Goal: Book appointment/travel/reservation

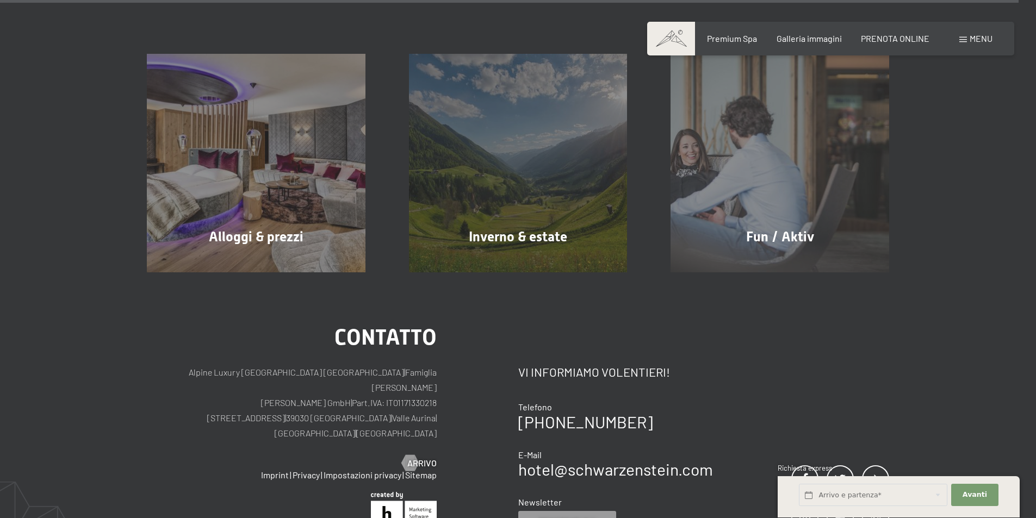
scroll to position [5436, 0]
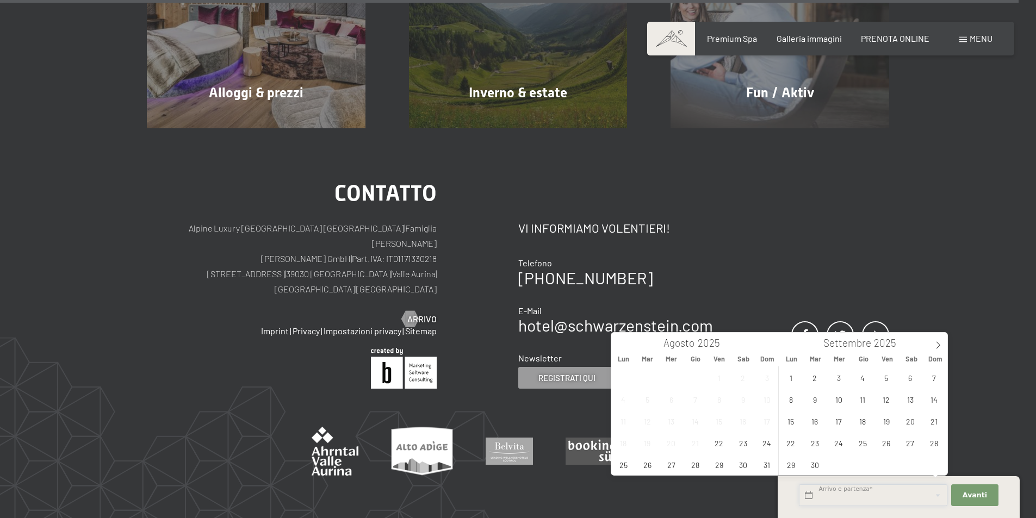
click at [878, 504] on input "text" at bounding box center [873, 495] width 148 height 22
click at [937, 346] on icon at bounding box center [938, 345] width 8 height 8
click at [936, 417] on span "21" at bounding box center [933, 420] width 21 height 21
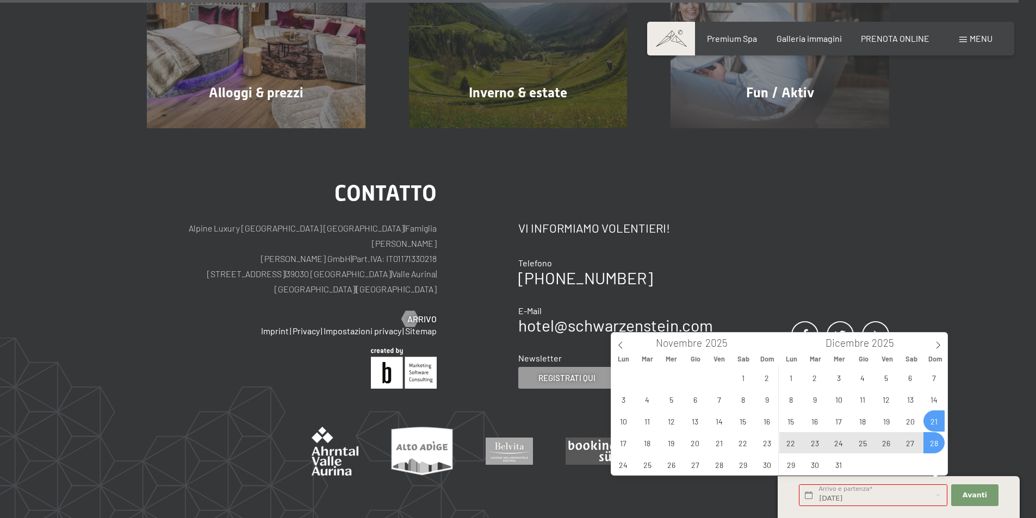
click at [937, 437] on span "28" at bounding box center [933, 442] width 21 height 21
type input "[DATE] - [DATE]"
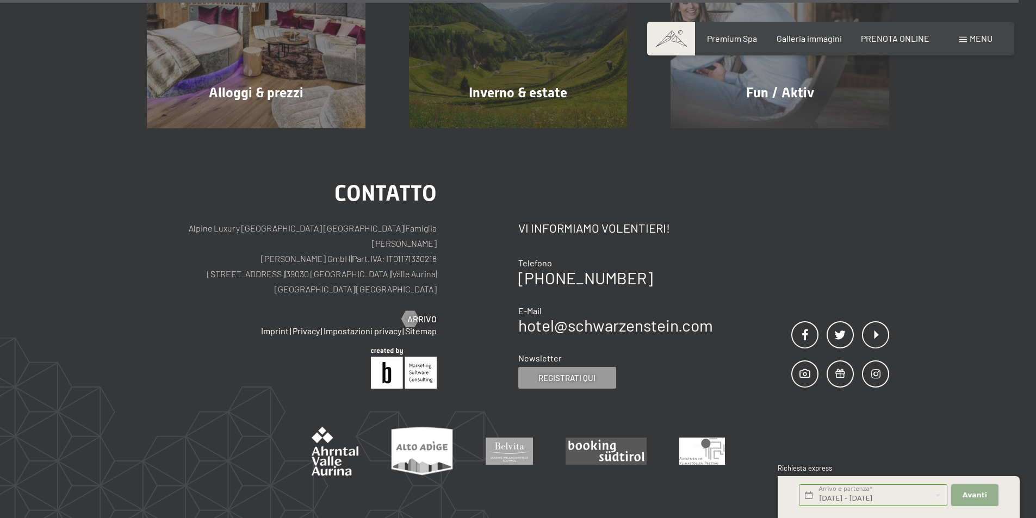
click at [981, 495] on span "Avanti" at bounding box center [974, 495] width 24 height 10
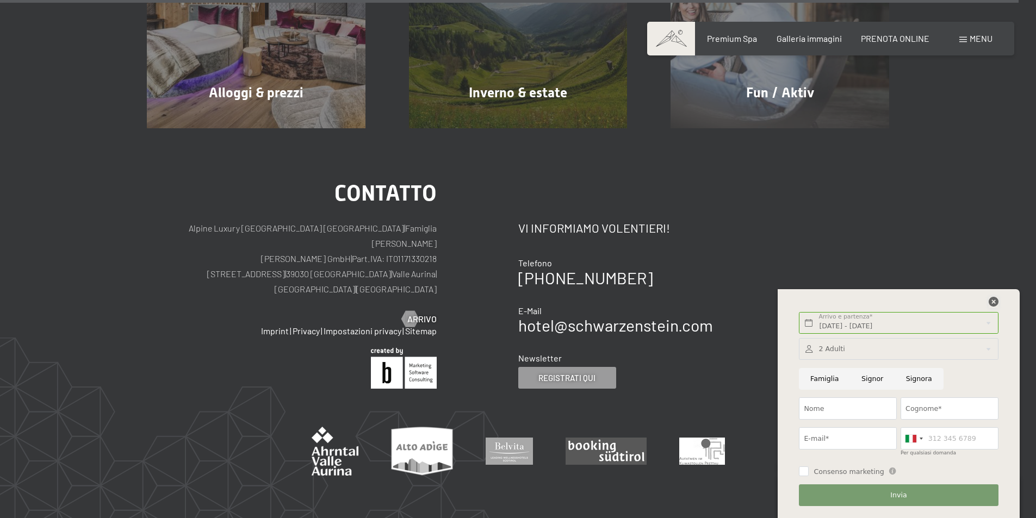
click at [995, 301] on icon at bounding box center [993, 302] width 10 height 10
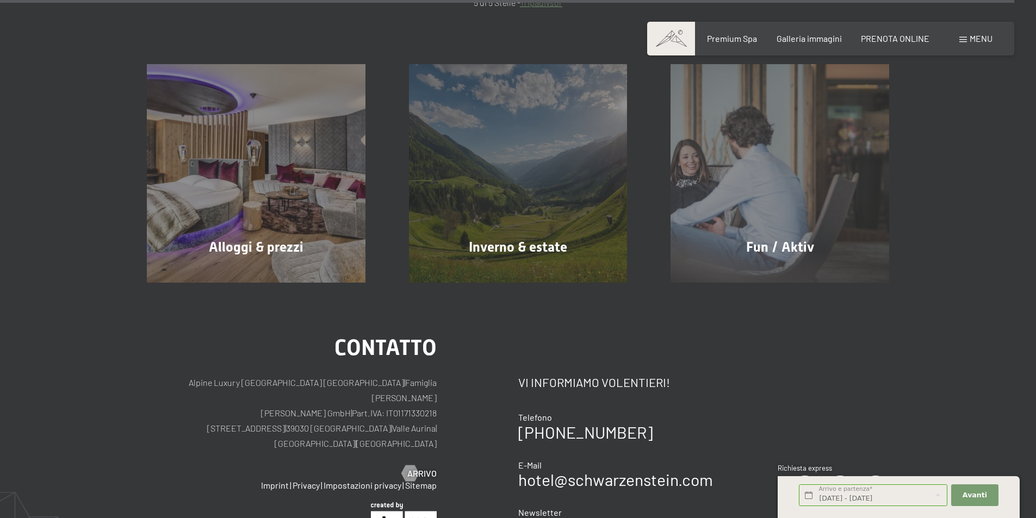
scroll to position [5110, 0]
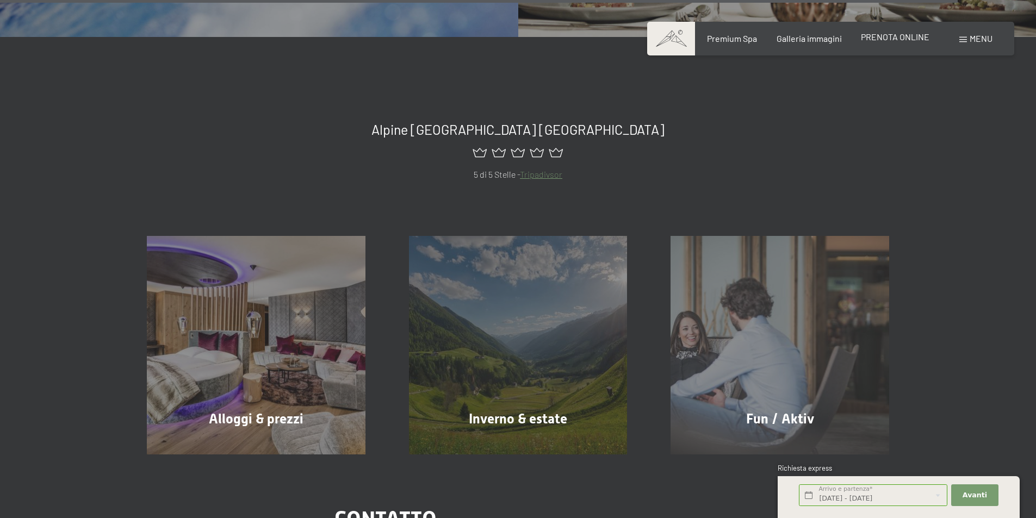
click at [901, 36] on span "PRENOTA ONLINE" at bounding box center [895, 37] width 68 height 10
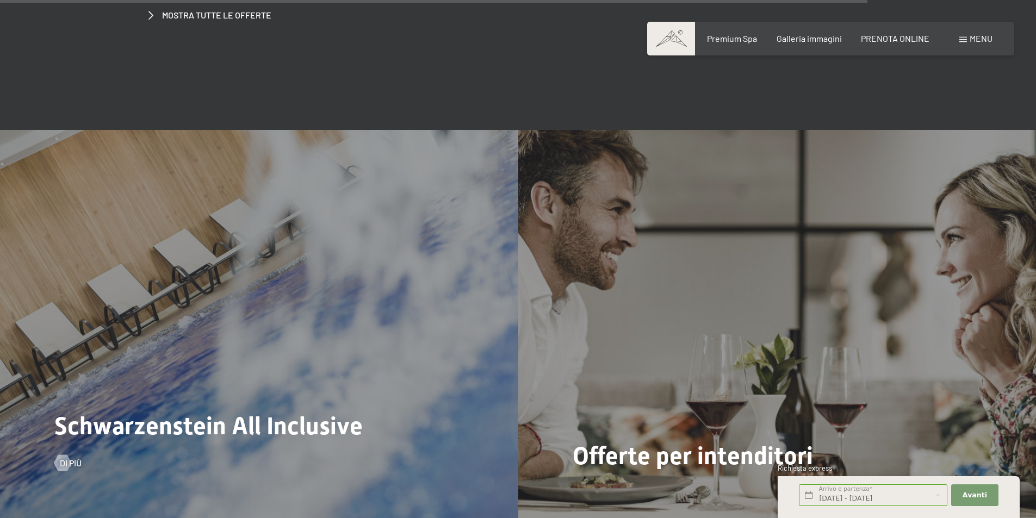
scroll to position [4491, 0]
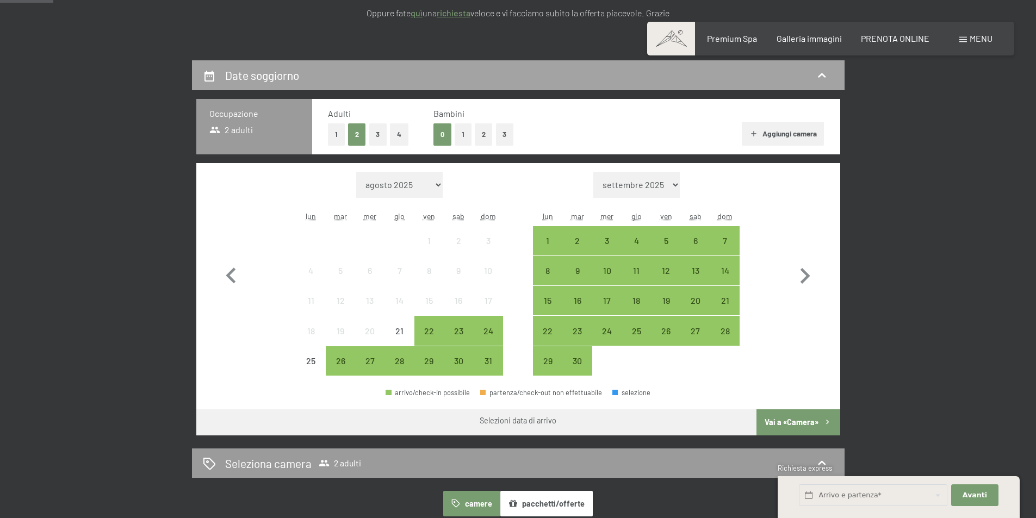
scroll to position [163, 0]
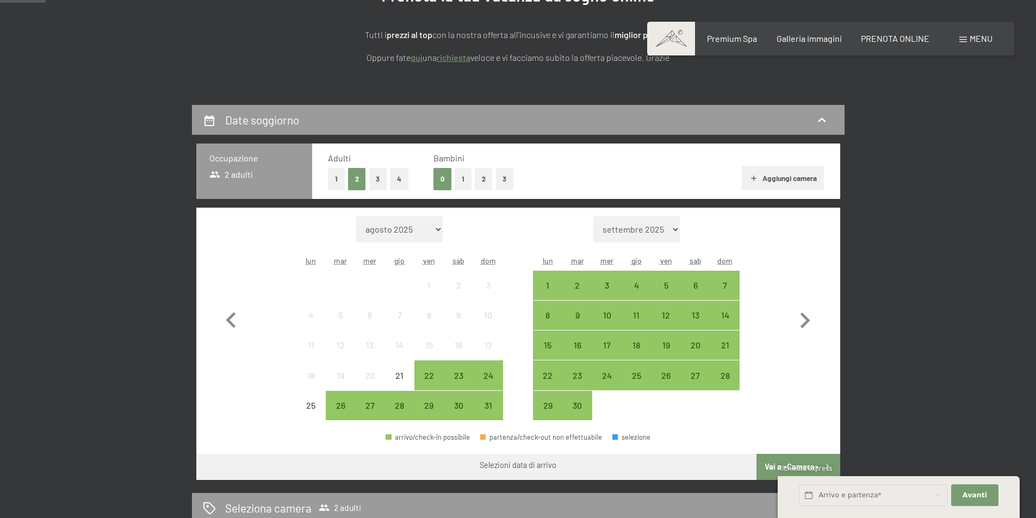
click at [674, 235] on select "settembre 2025 ottobre 2025 novembre 2025 dicembre 2025 gennaio 2026 febbraio 2…" at bounding box center [636, 229] width 86 height 26
select select "2025-11-01"
select select "2025-12-01"
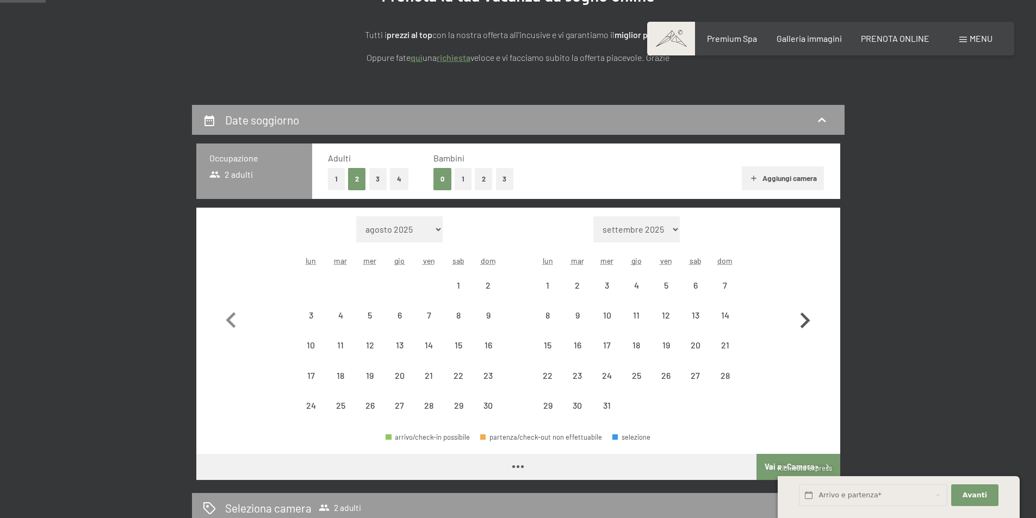
select select "2025-11-01"
select select "2025-12-01"
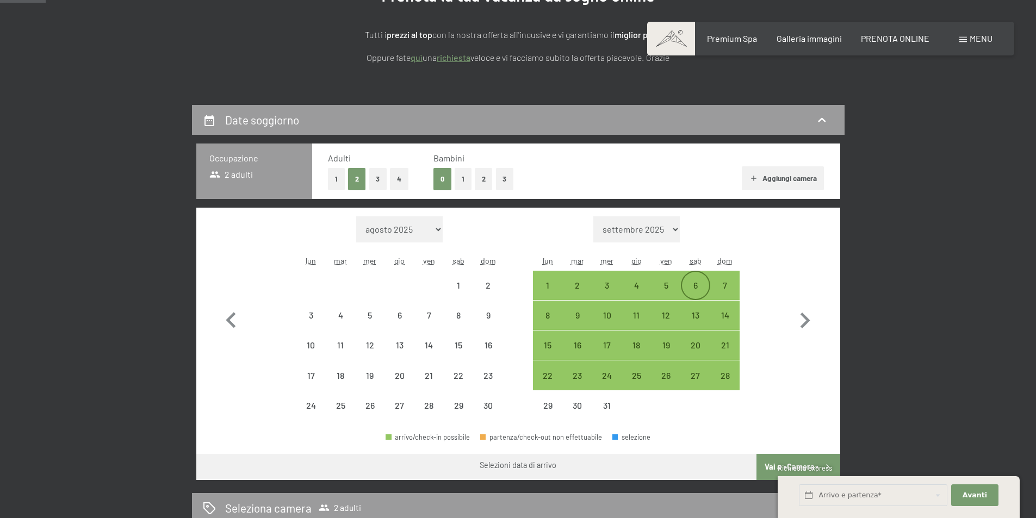
select select "2025-11-01"
select select "2025-12-01"
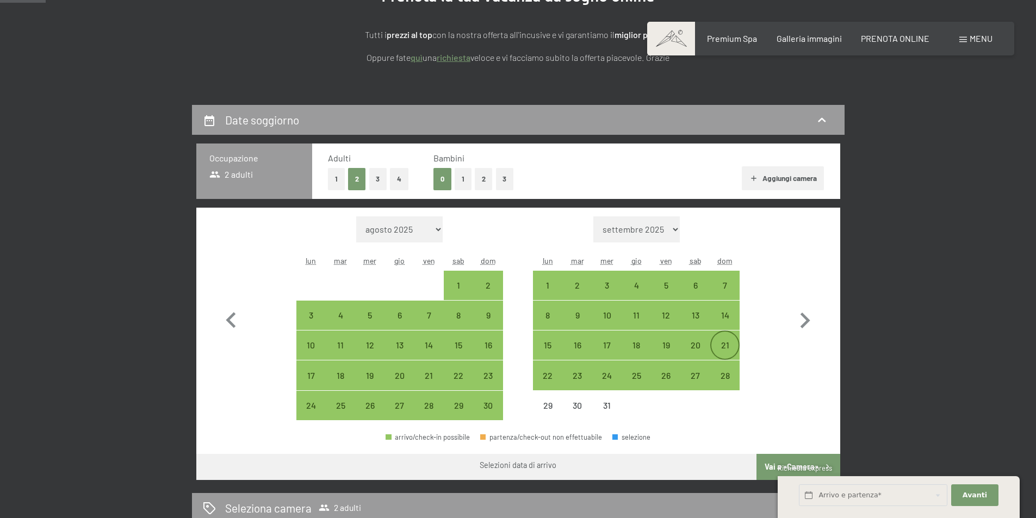
click at [728, 350] on div "21" at bounding box center [724, 354] width 27 height 27
select select "2025-11-01"
select select "2025-12-01"
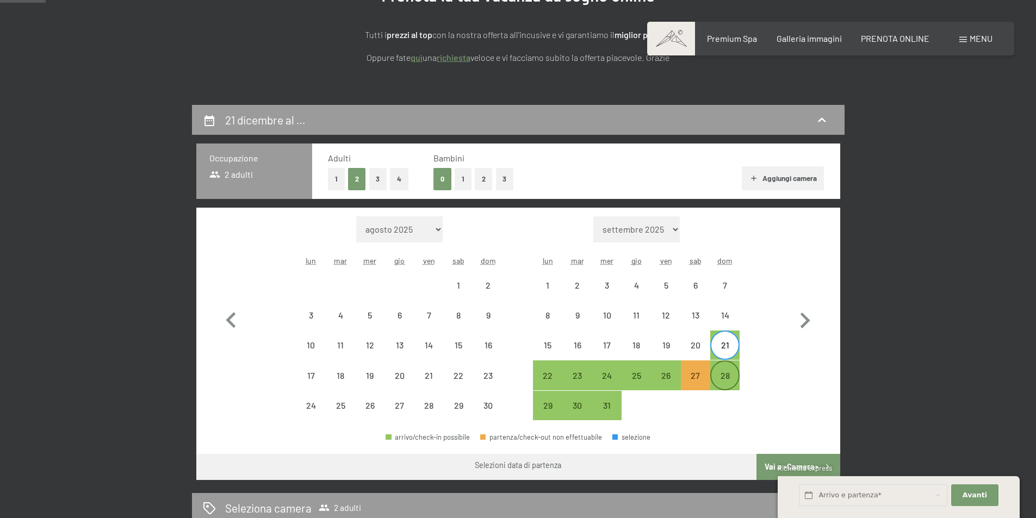
click at [729, 379] on div "28" at bounding box center [724, 384] width 27 height 27
select select "2025-11-01"
select select "2025-12-01"
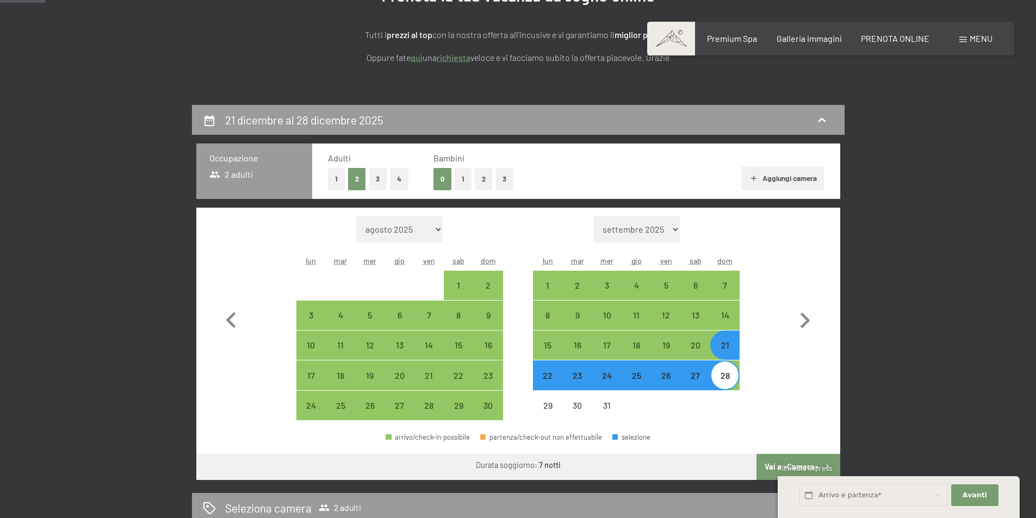
click at [781, 459] on button "Vai a «Camera»" at bounding box center [797, 467] width 83 height 26
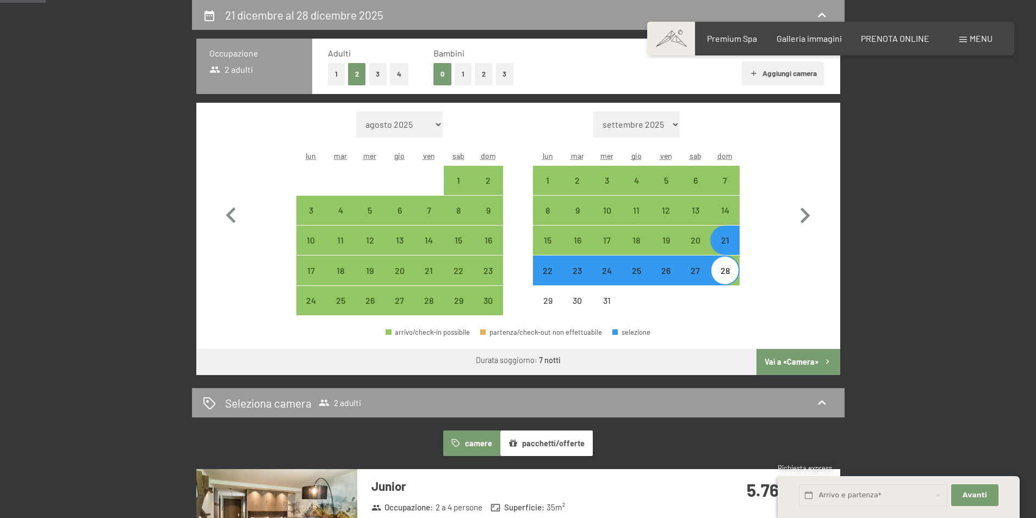
select select "2025-11-01"
select select "2025-12-01"
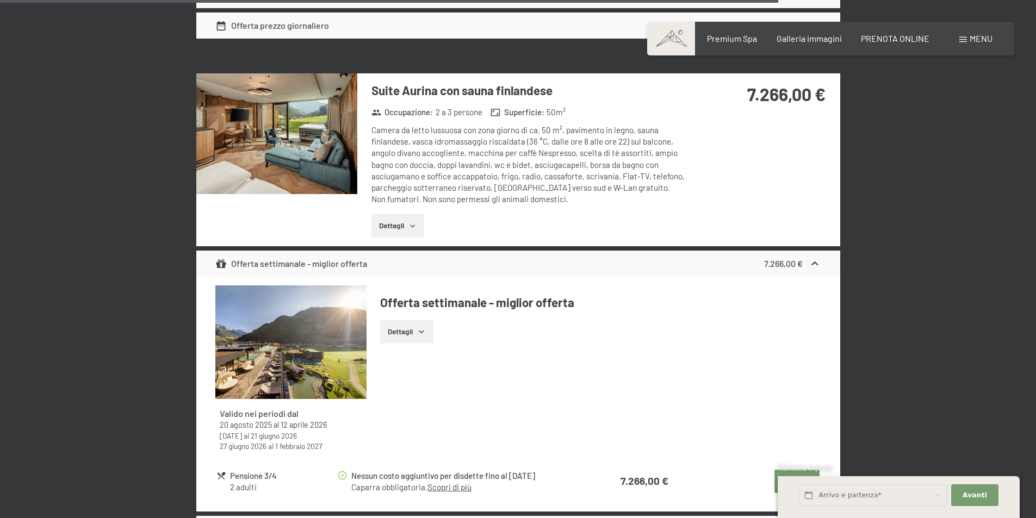
scroll to position [3040, 0]
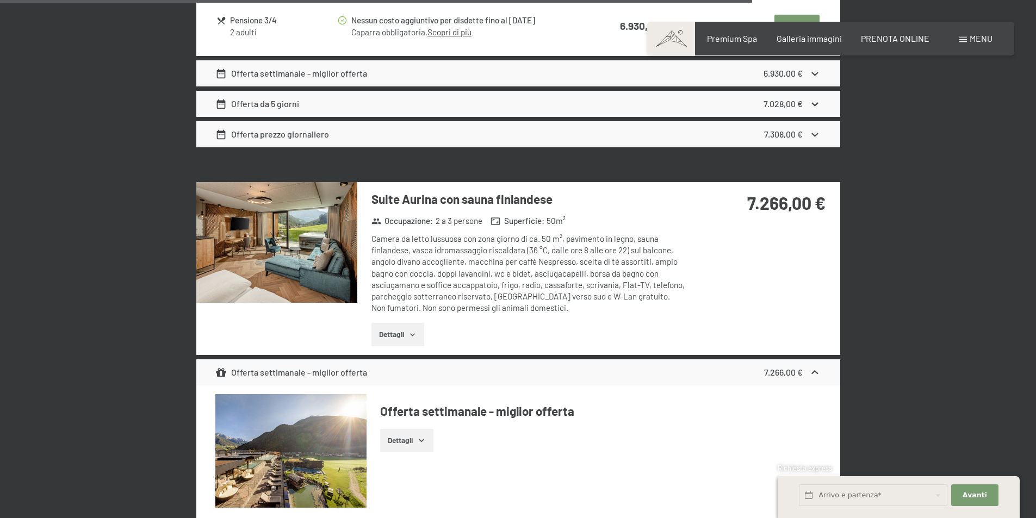
click at [310, 232] on img at bounding box center [276, 242] width 161 height 121
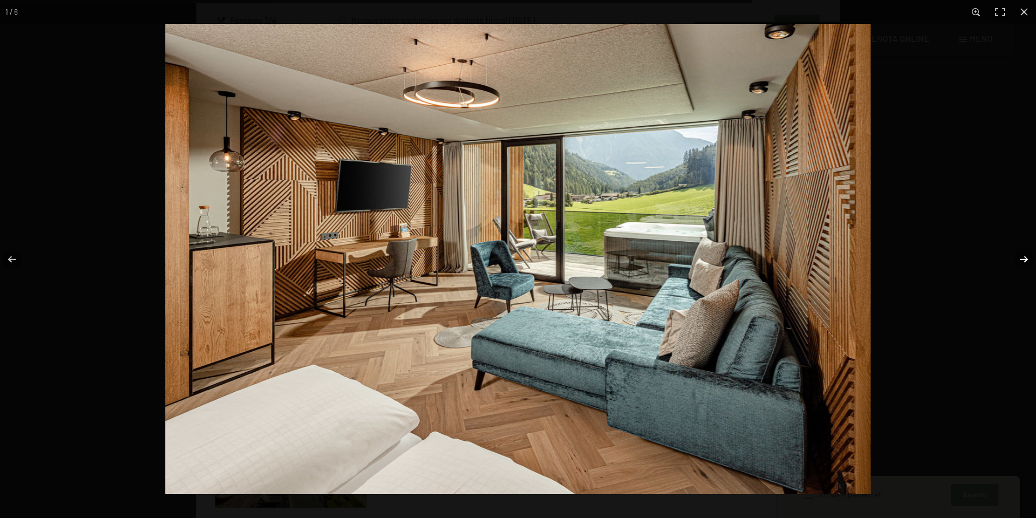
click at [1028, 251] on button "button" at bounding box center [1017, 259] width 38 height 54
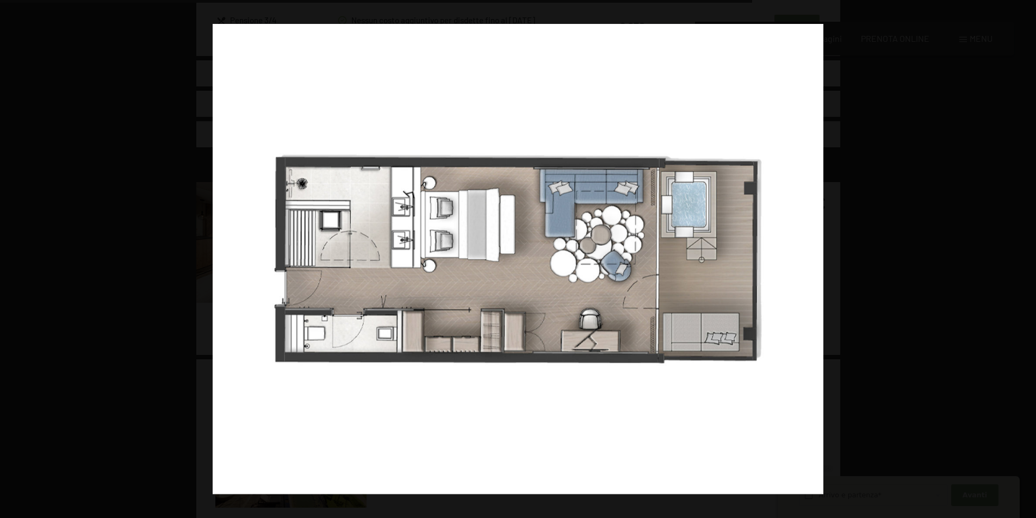
click at [1028, 251] on button "button" at bounding box center [1017, 259] width 38 height 54
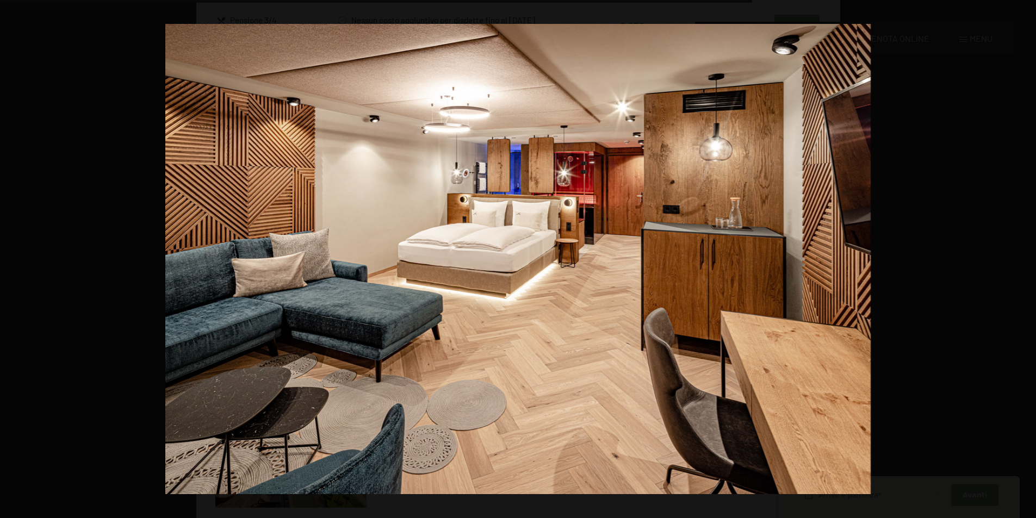
click at [1028, 251] on button "button" at bounding box center [1017, 259] width 38 height 54
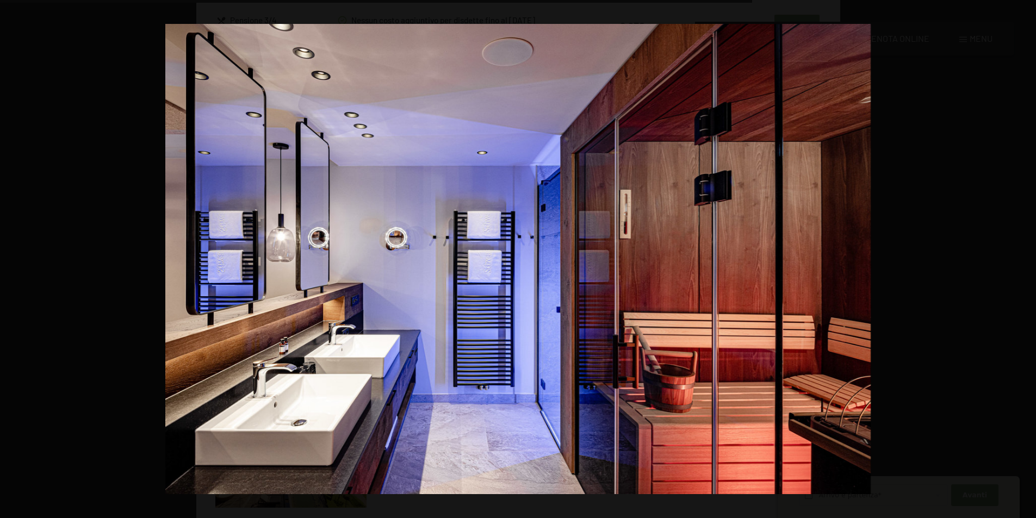
click at [1028, 251] on button "button" at bounding box center [1017, 259] width 38 height 54
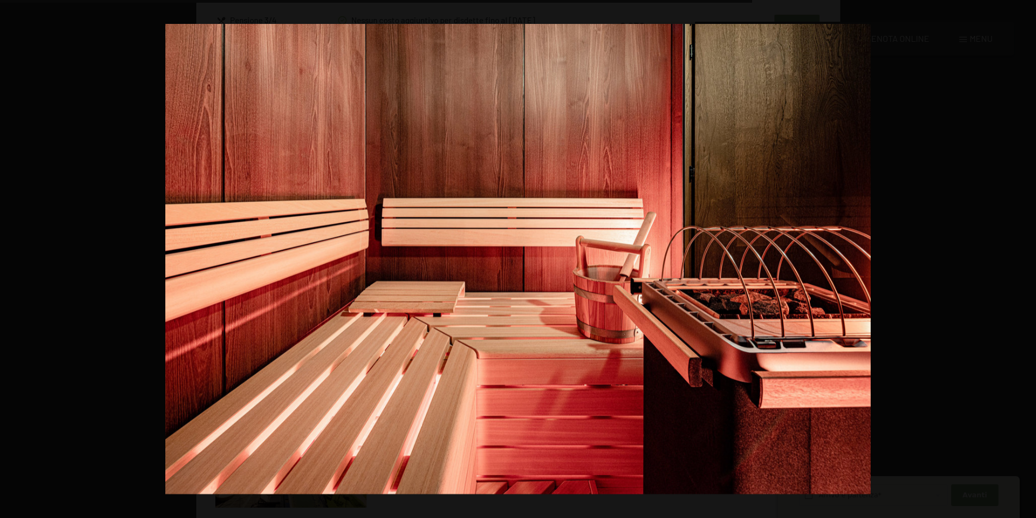
click at [1028, 251] on button "button" at bounding box center [1017, 259] width 38 height 54
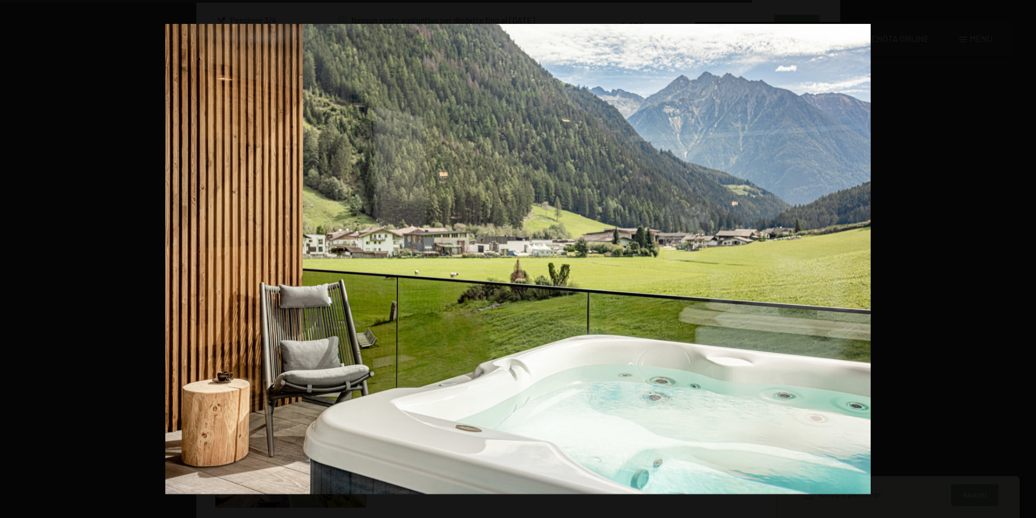
click at [1028, 251] on button "button" at bounding box center [1017, 259] width 38 height 54
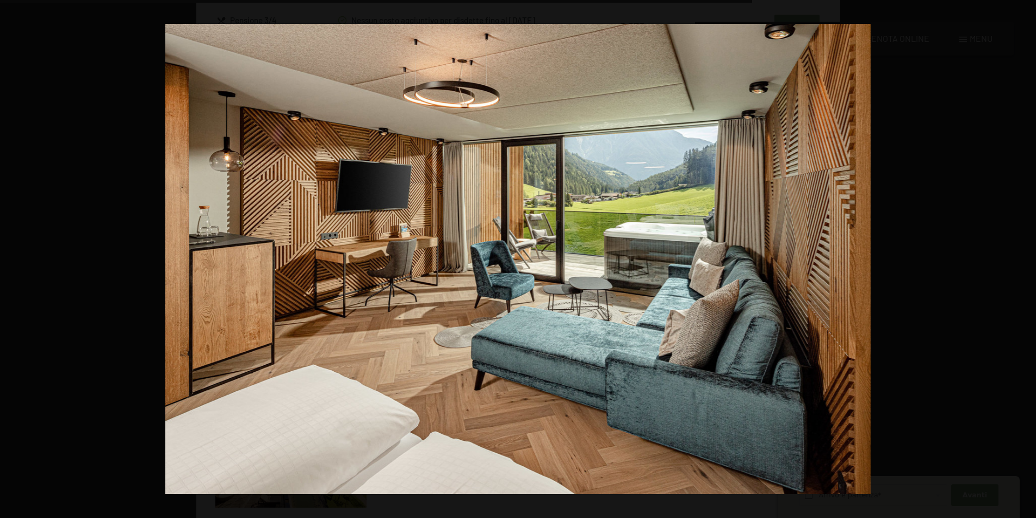
click at [1028, 251] on button "button" at bounding box center [1017, 259] width 38 height 54
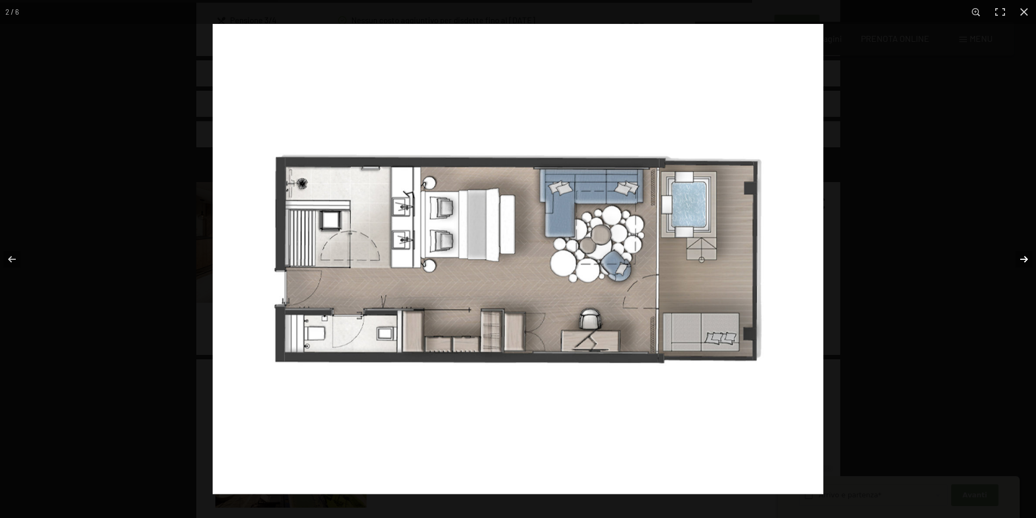
click at [1030, 259] on button "button" at bounding box center [1017, 259] width 38 height 54
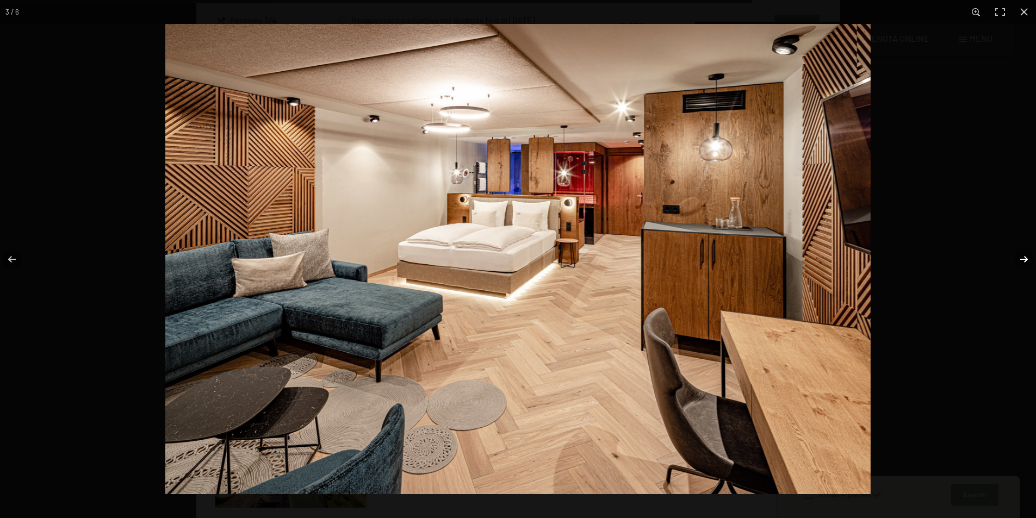
click at [1020, 261] on button "button" at bounding box center [1017, 259] width 38 height 54
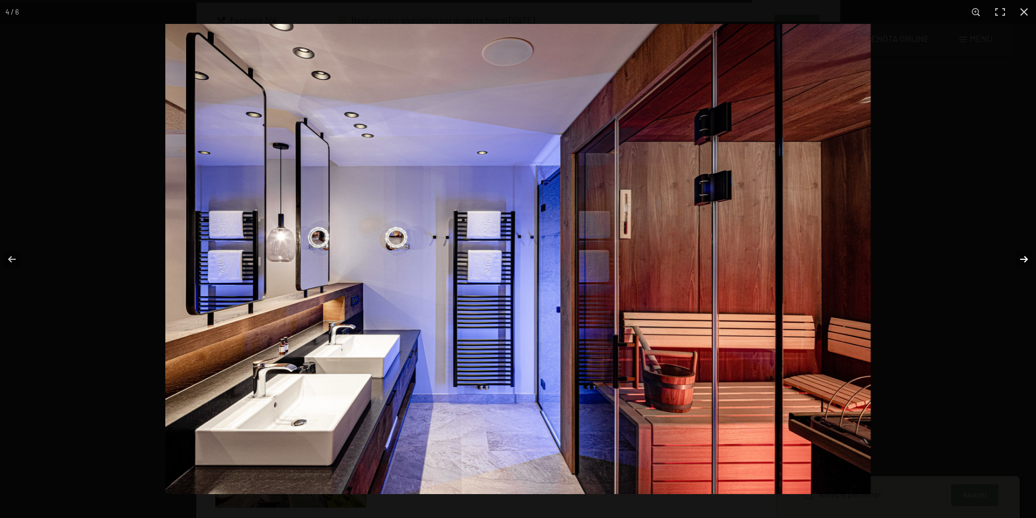
click at [1020, 261] on button "button" at bounding box center [1017, 259] width 38 height 54
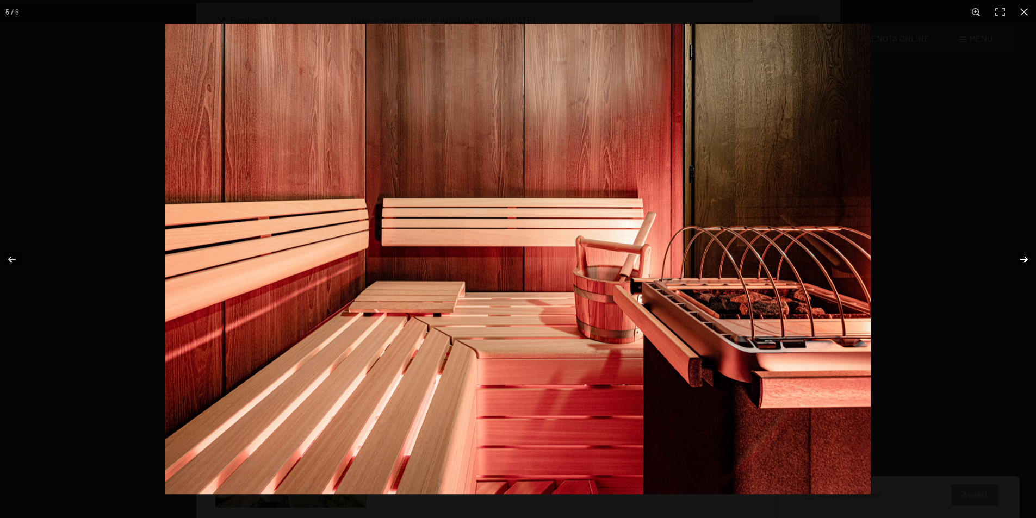
click at [1020, 261] on button "button" at bounding box center [1017, 259] width 38 height 54
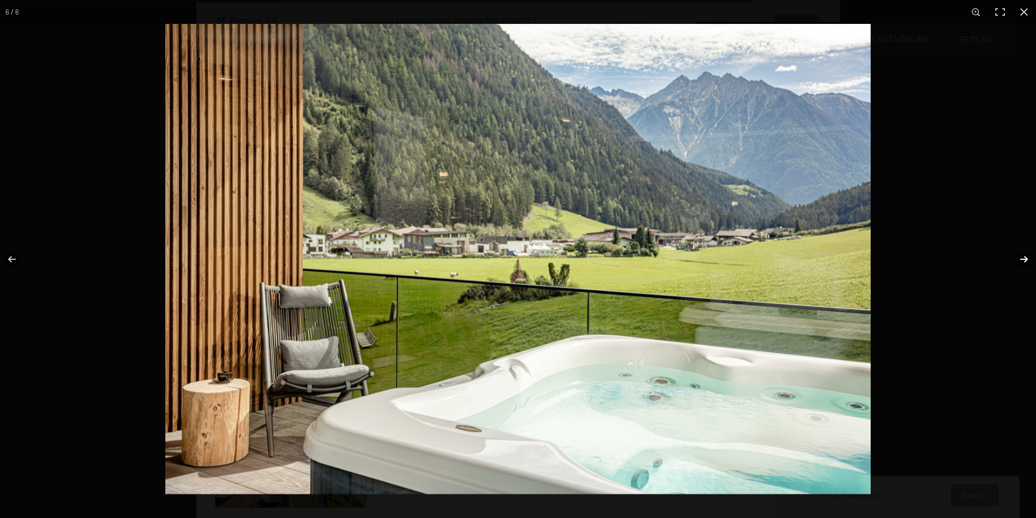
click at [1020, 261] on button "button" at bounding box center [1017, 259] width 38 height 54
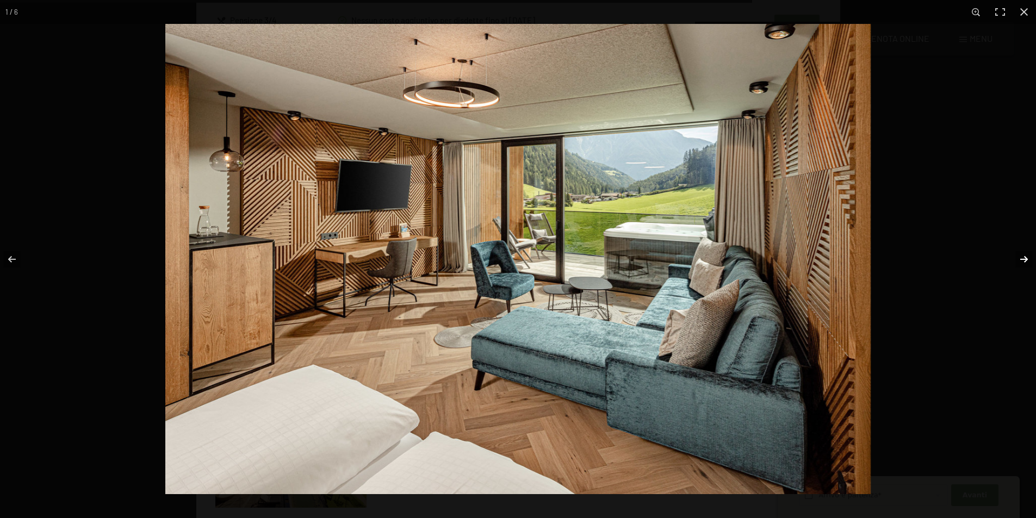
click at [1020, 261] on button "button" at bounding box center [1017, 259] width 38 height 54
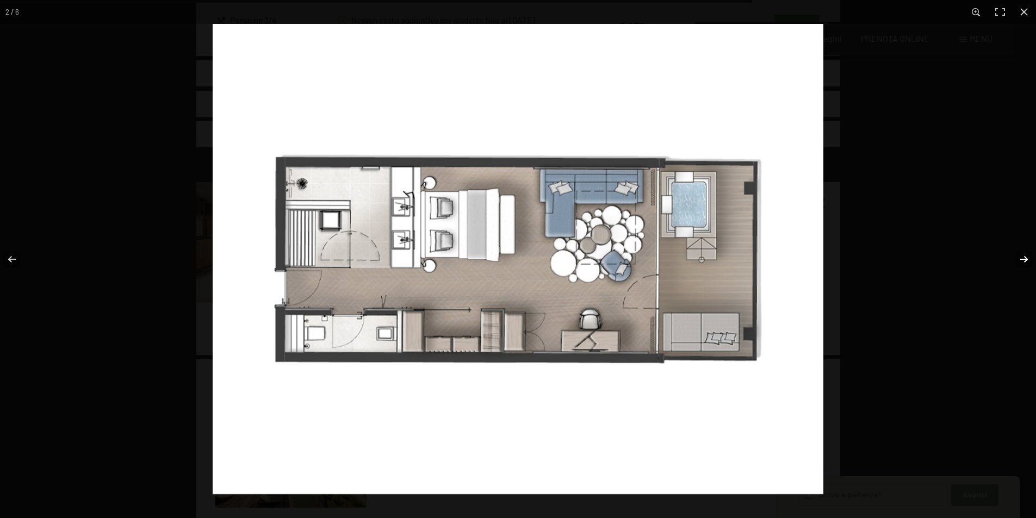
click at [1020, 261] on button "button" at bounding box center [1017, 259] width 38 height 54
